Goal: Information Seeking & Learning: Understand process/instructions

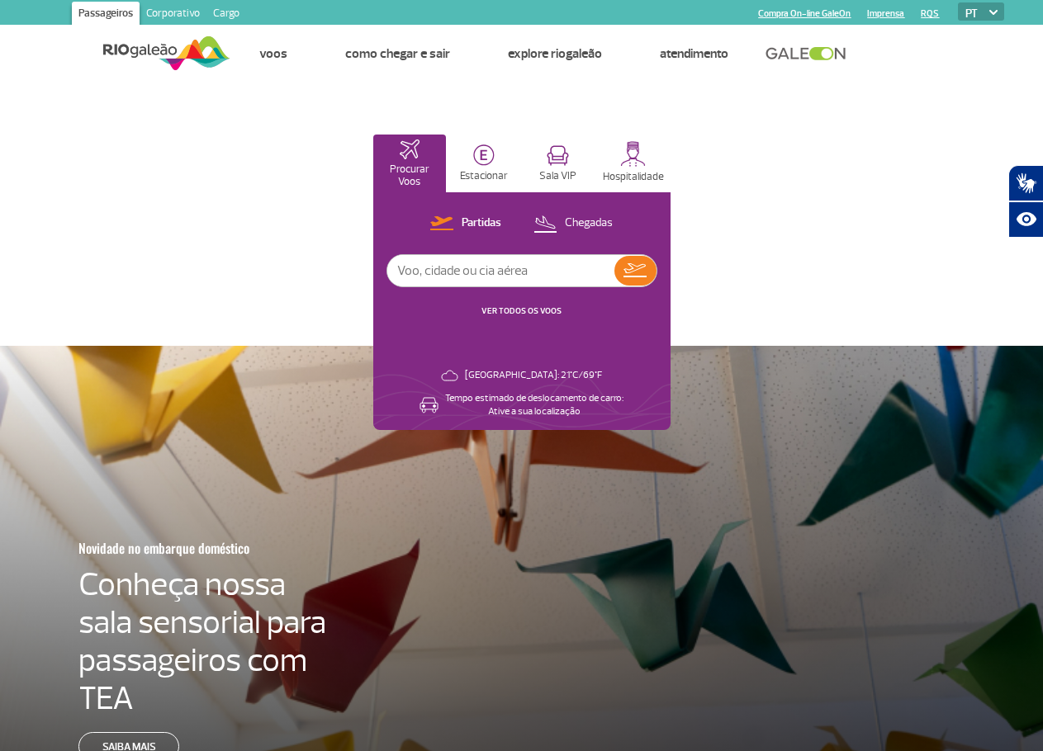
click at [231, 15] on link "Cargo" at bounding box center [226, 15] width 40 height 26
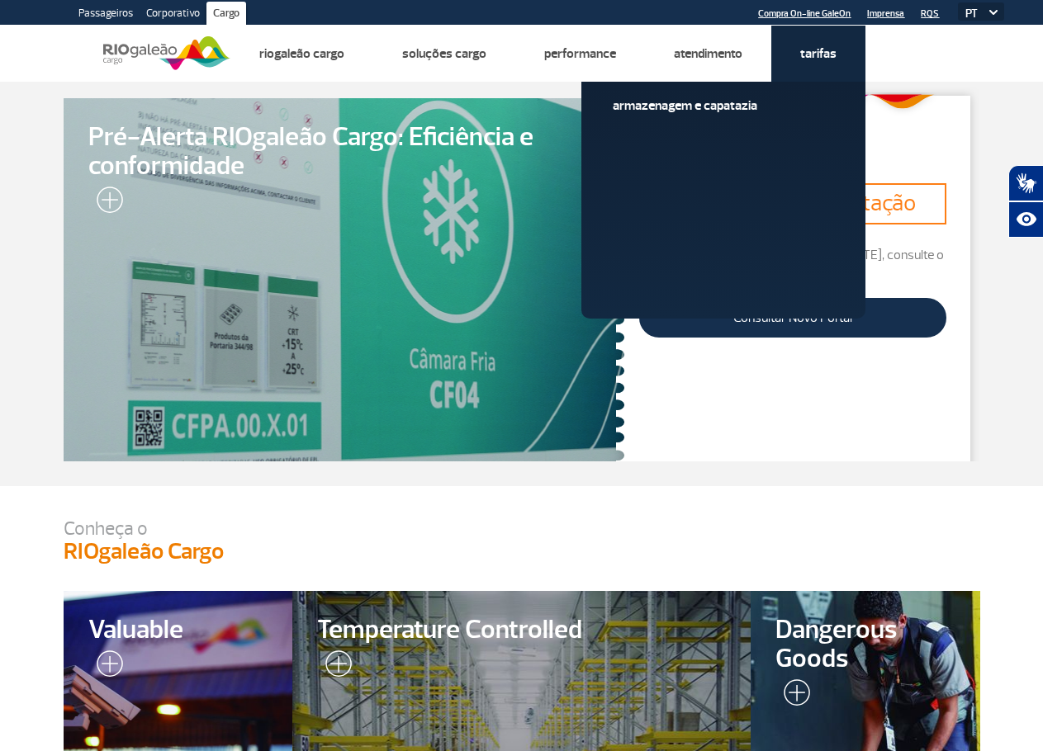
click at [829, 58] on link "Tarifas" at bounding box center [818, 53] width 36 height 17
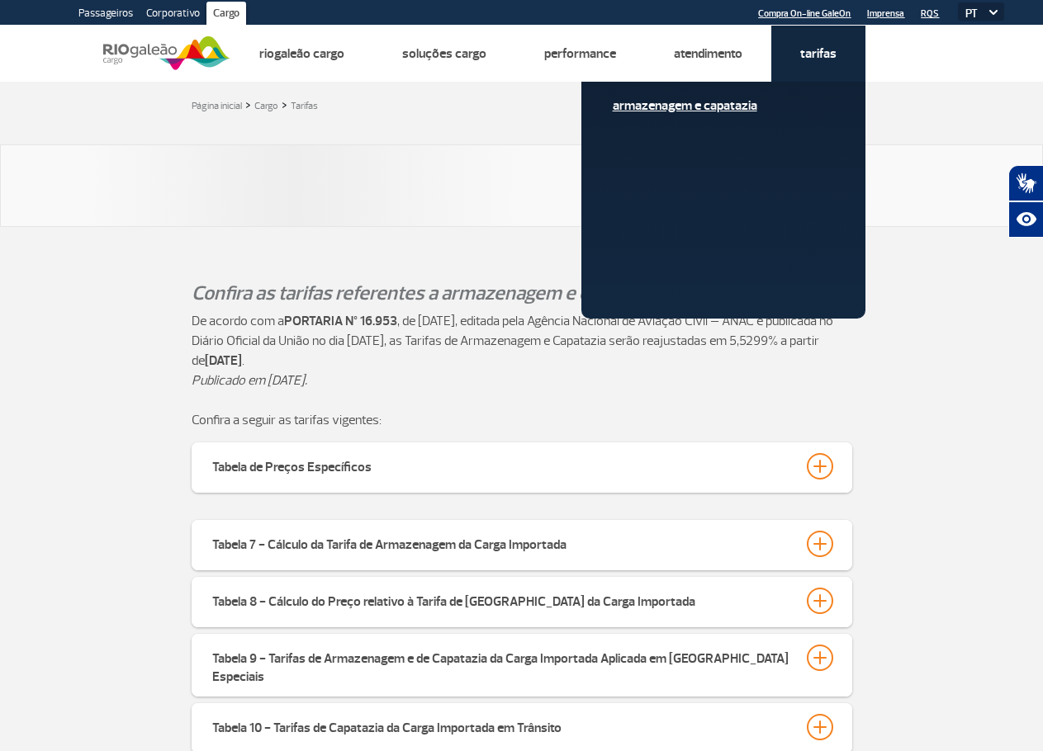
click at [717, 106] on link "Armazenagem e Capatazia" at bounding box center [722, 106] width 221 height 18
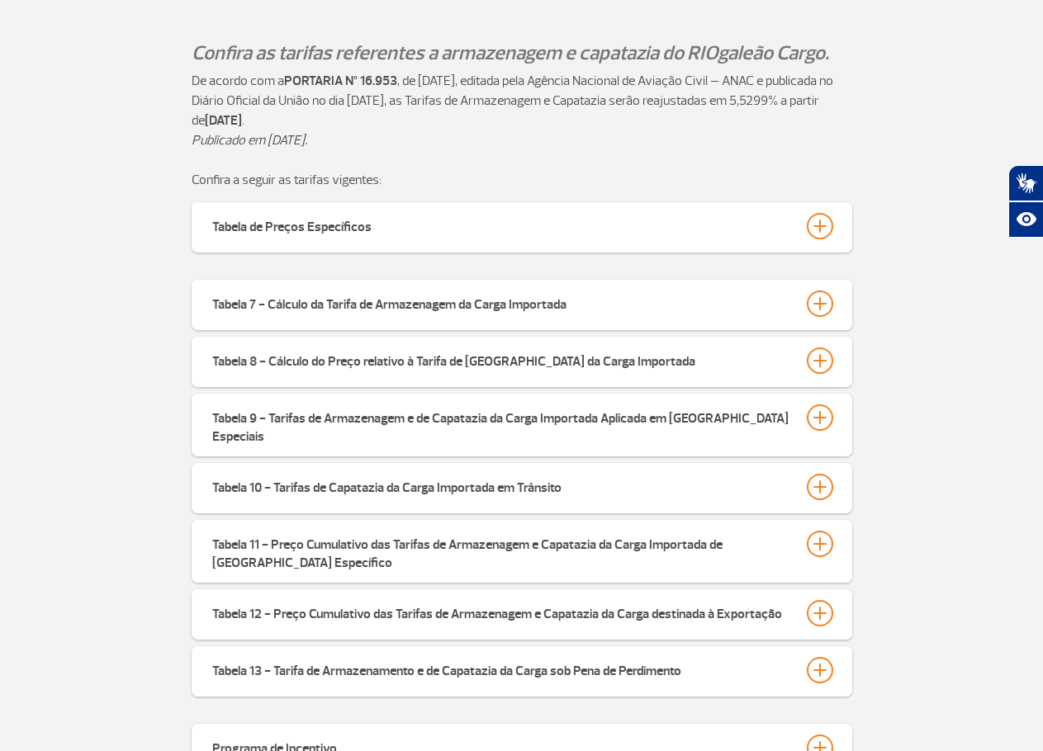
scroll to position [385, 0]
click at [820, 301] on div at bounding box center [819, 303] width 26 height 26
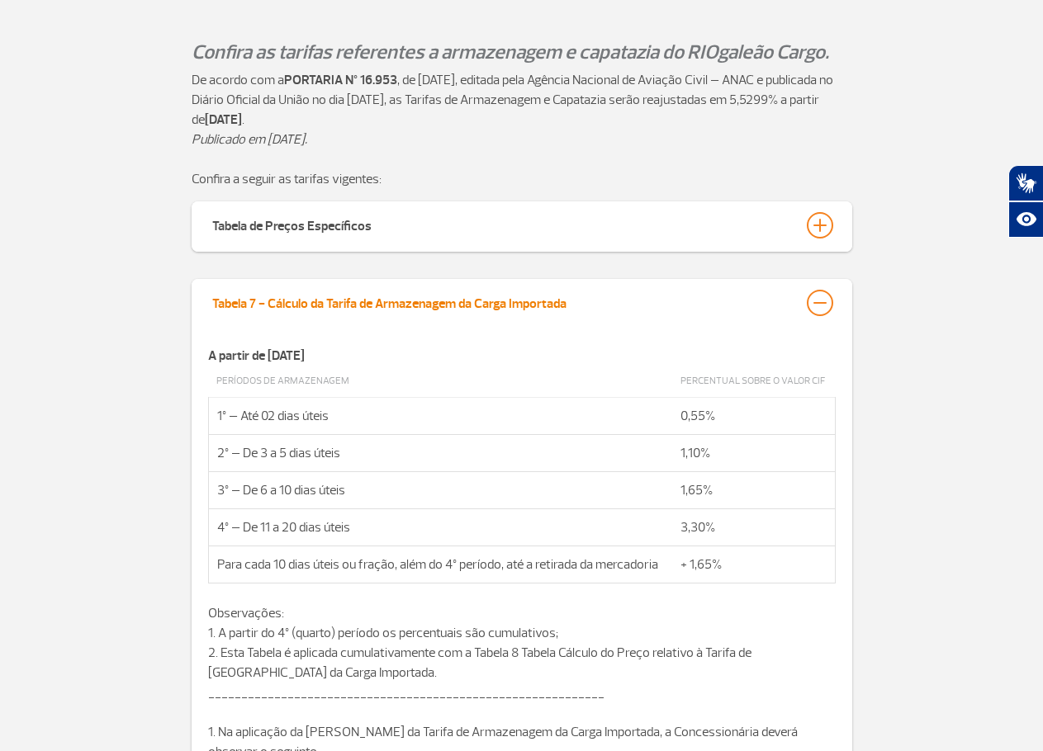
click at [824, 302] on div at bounding box center [819, 303] width 26 height 26
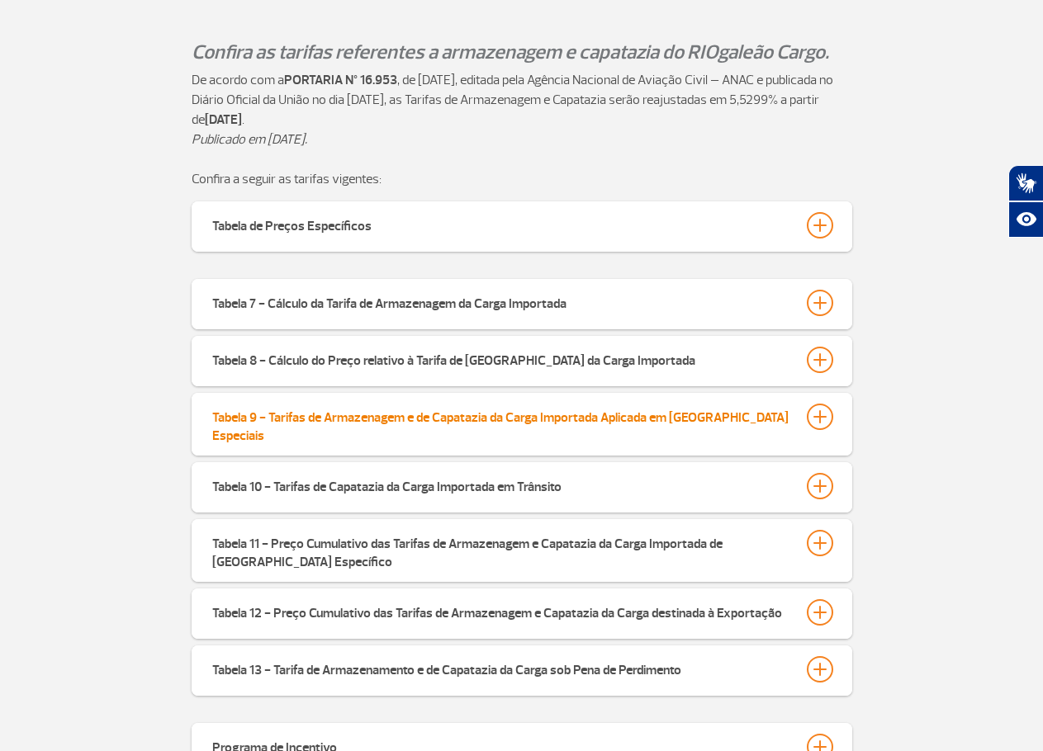
click at [820, 404] on div at bounding box center [819, 417] width 26 height 26
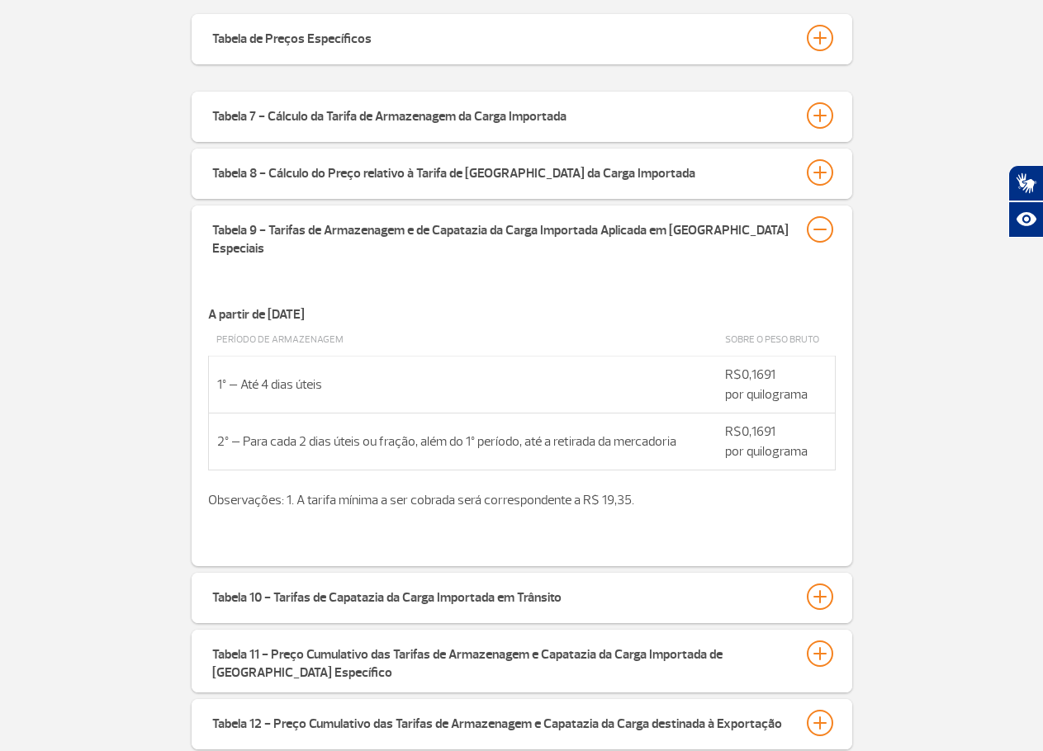
scroll to position [688, 0]
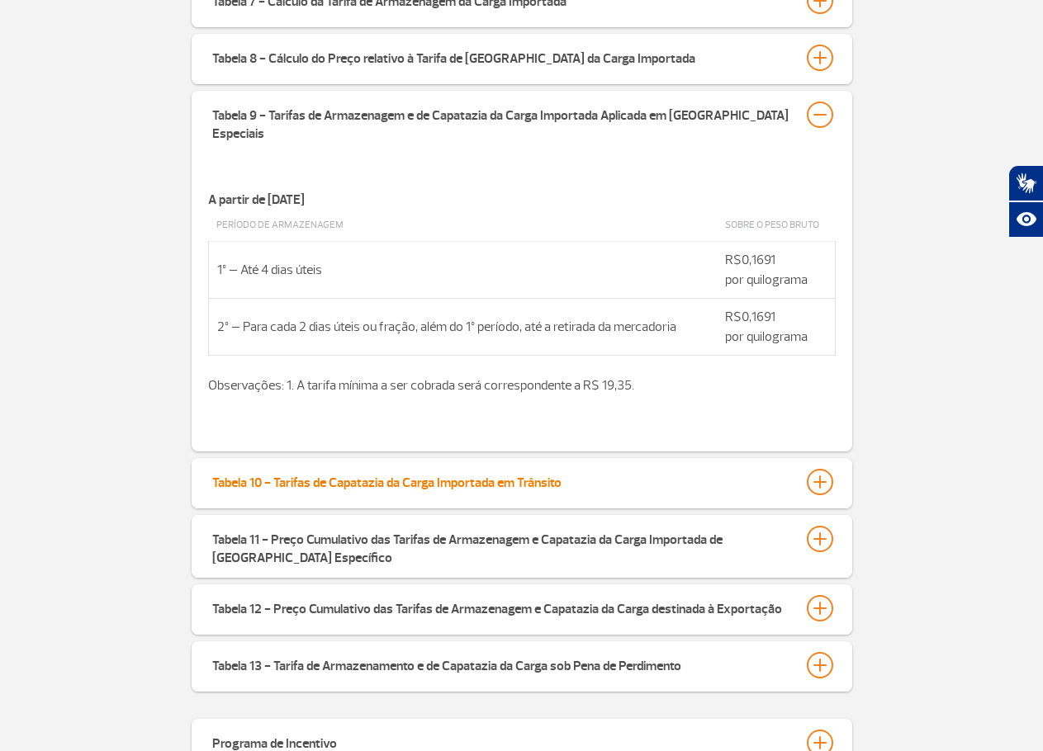
click at [829, 469] on div at bounding box center [819, 482] width 26 height 26
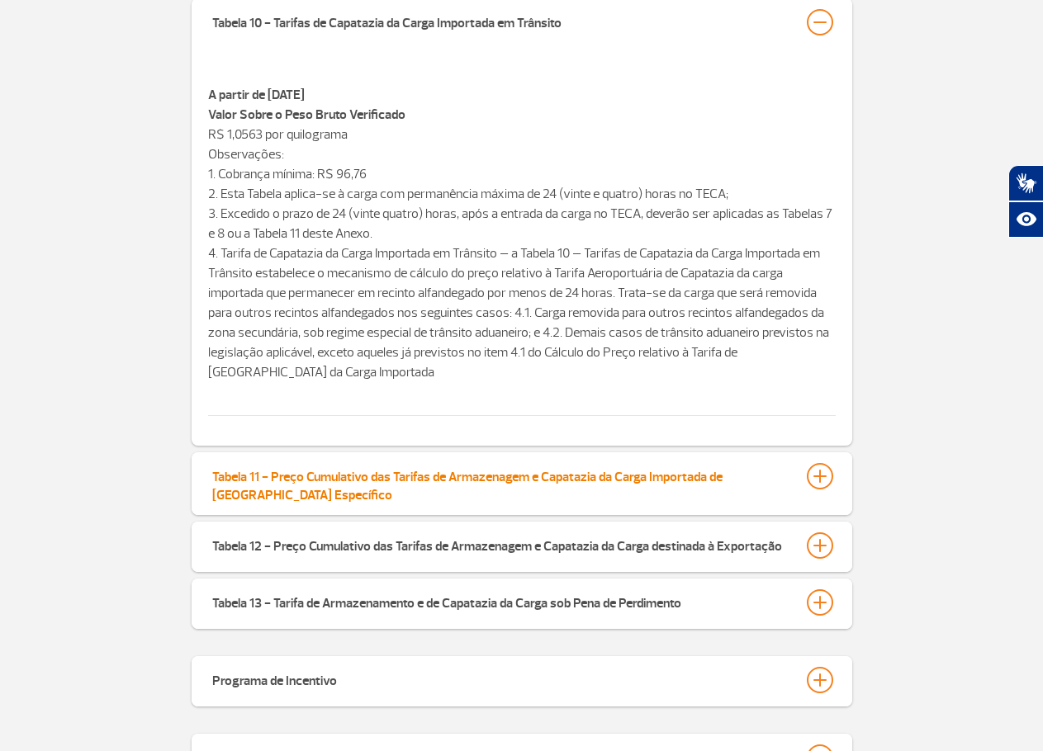
scroll to position [1183, 0]
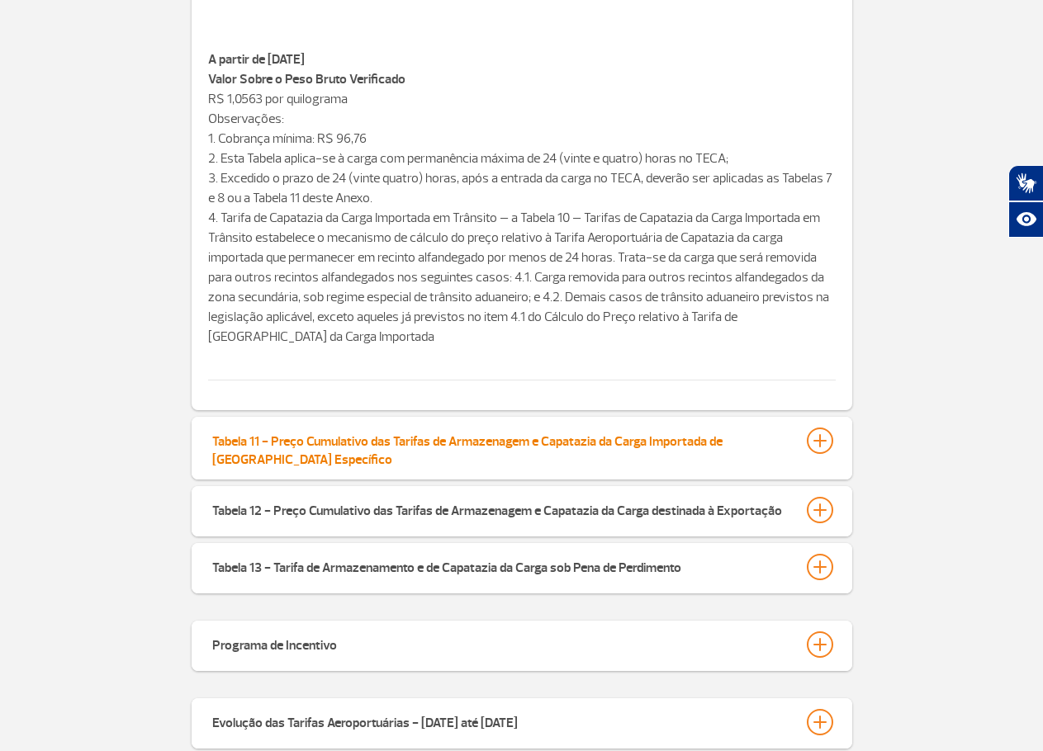
click at [827, 428] on div at bounding box center [819, 441] width 26 height 26
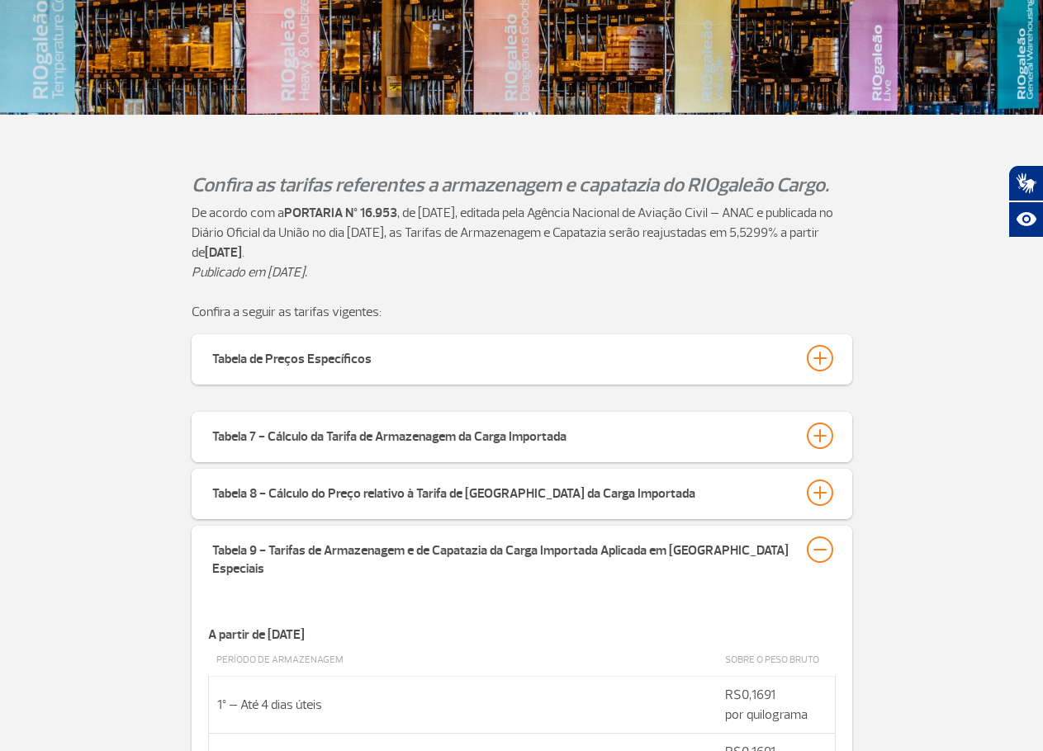
scroll to position [248, 0]
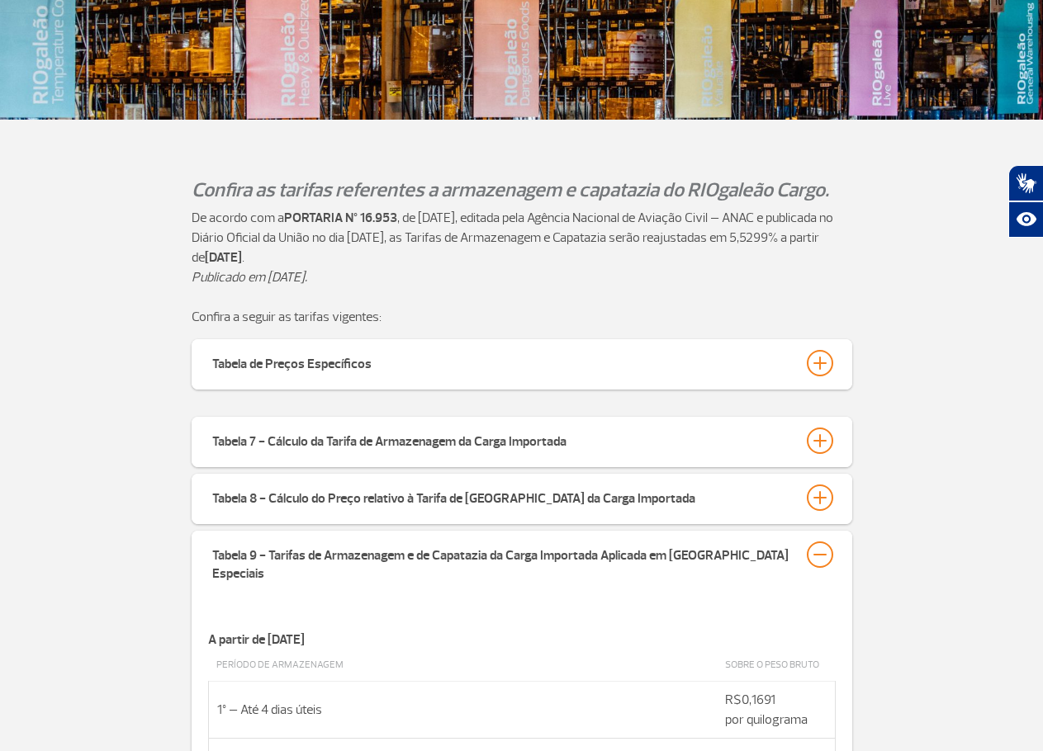
click at [828, 423] on div "Tabela 7 - Cálculo da Tarifa de Armazenagem da Carga Importada" at bounding box center [522, 442] width 660 height 50
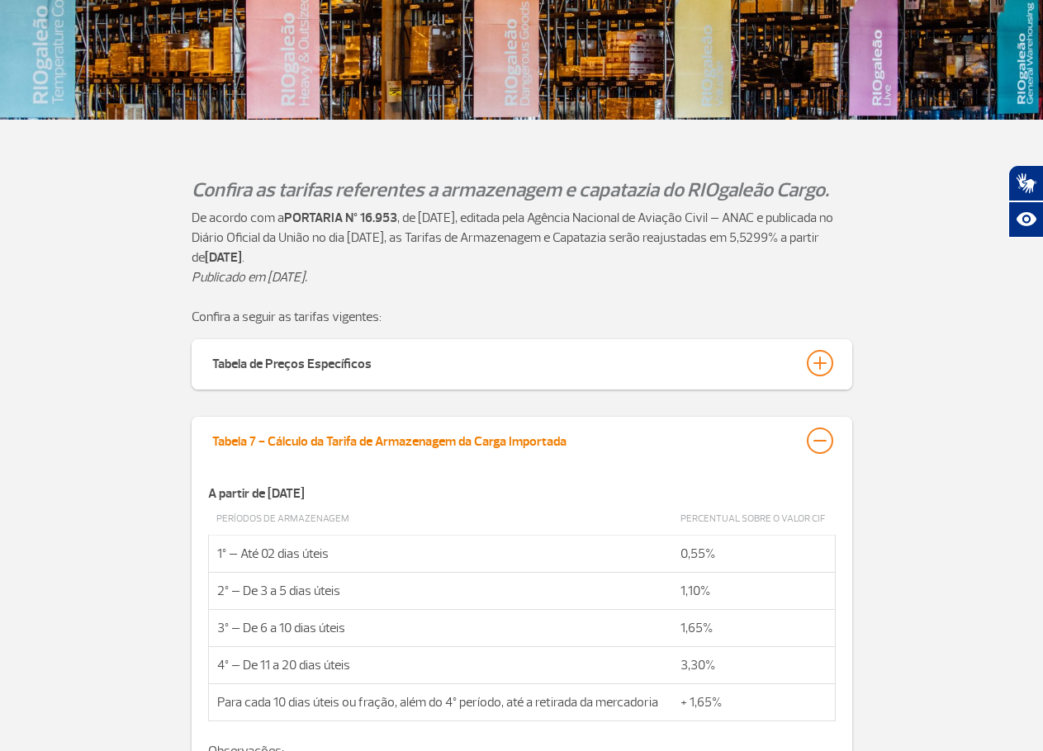
click at [828, 436] on div at bounding box center [819, 441] width 26 height 26
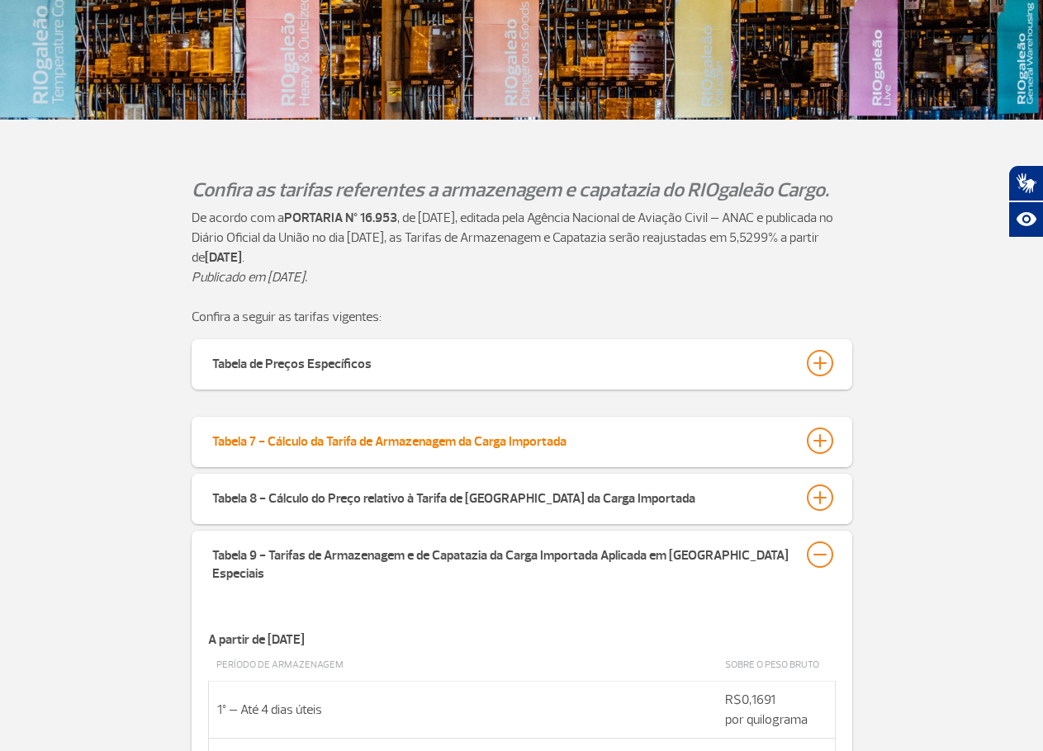
click at [829, 434] on div at bounding box center [819, 441] width 26 height 26
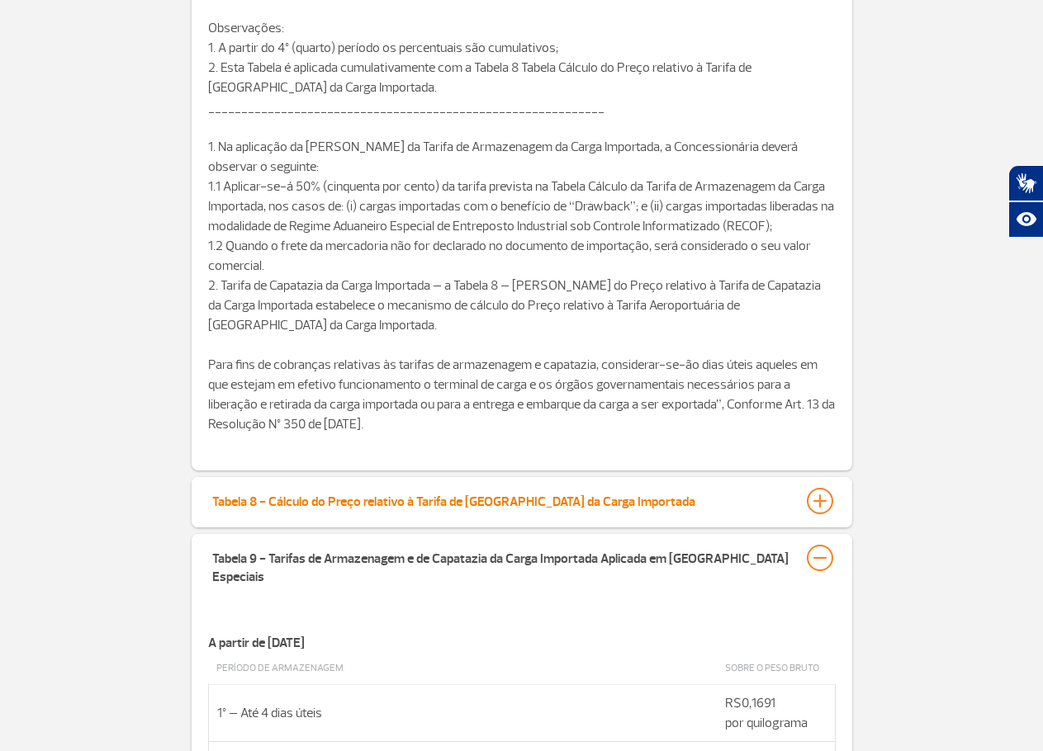
scroll to position [991, 0]
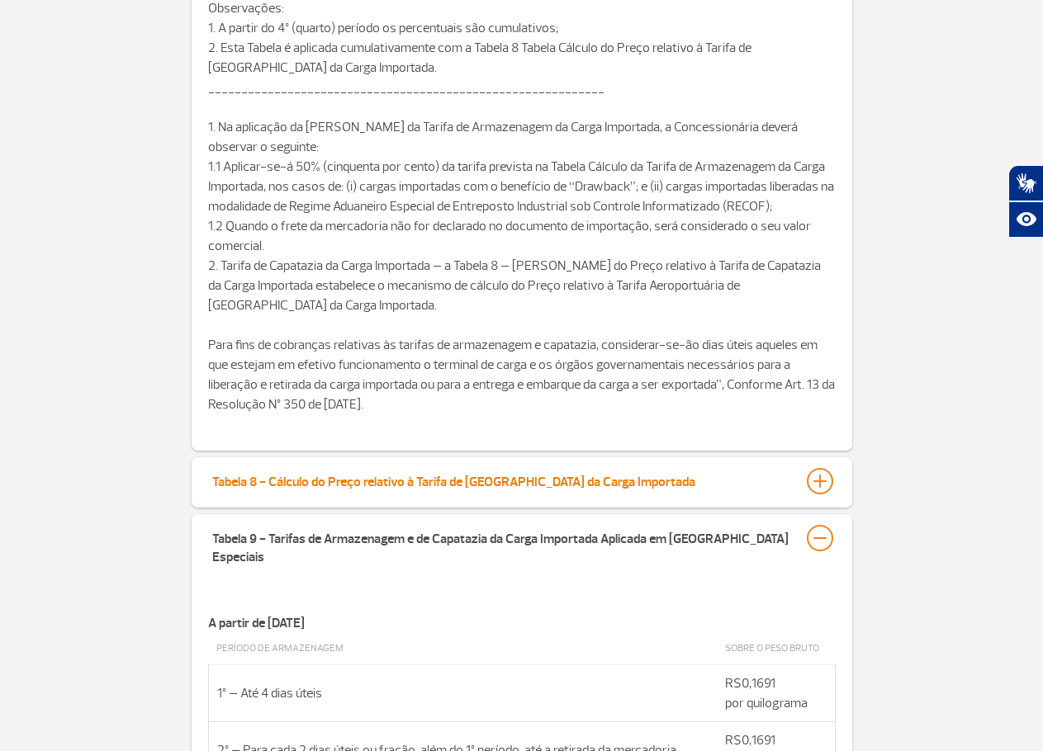
click at [794, 467] on button "Tabela 8 - Cálculo do Preço relativo à Tarifa de [GEOGRAPHIC_DATA] da Carga Imp…" at bounding box center [521, 481] width 621 height 28
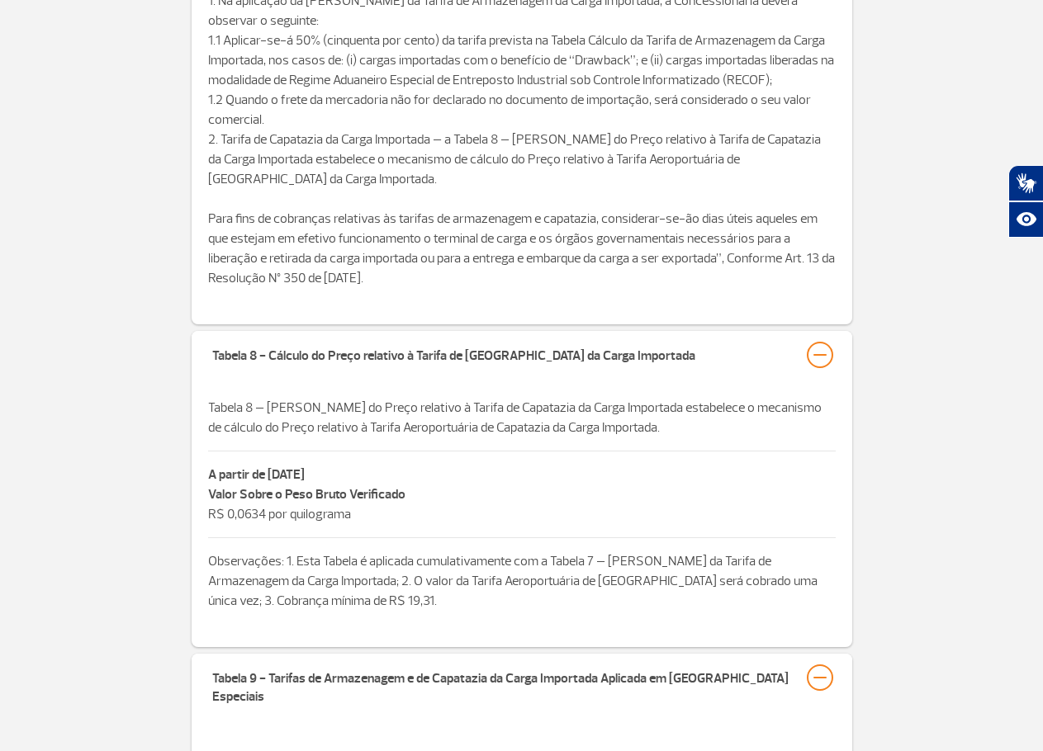
scroll to position [1156, 0]
